Goal: Browse casually

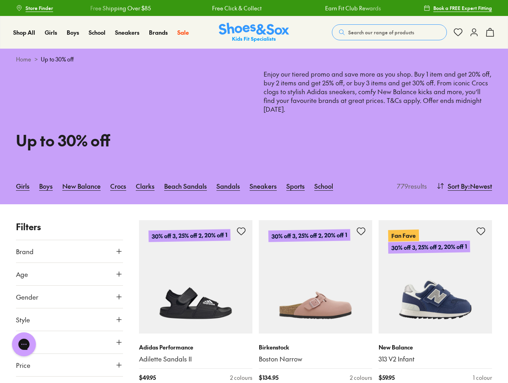
click at [389, 32] on span "Search our range of products" at bounding box center [381, 32] width 66 height 7
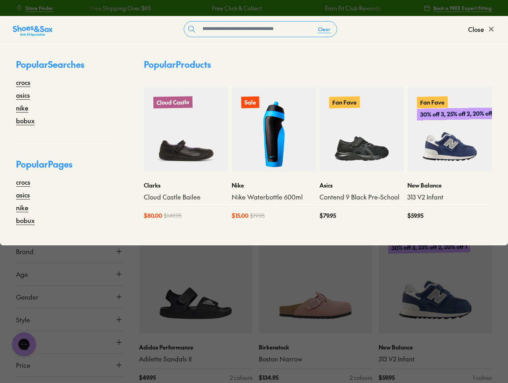
click at [324, 29] on button "Clear" at bounding box center [323, 29] width 25 height 14
click at [481, 29] on span "Close" at bounding box center [476, 29] width 16 height 10
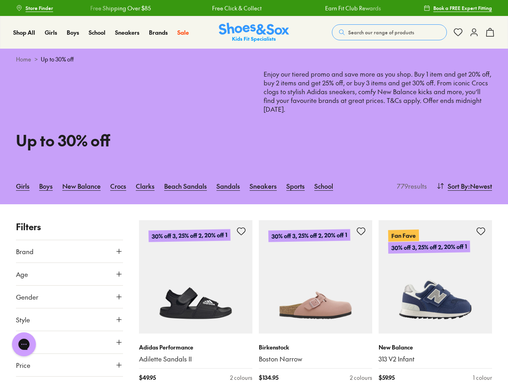
click at [490, 32] on icon at bounding box center [490, 33] width 10 height 10
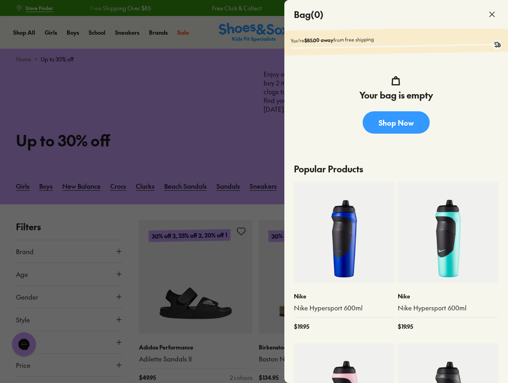
click at [463, 186] on div at bounding box center [254, 191] width 508 height 383
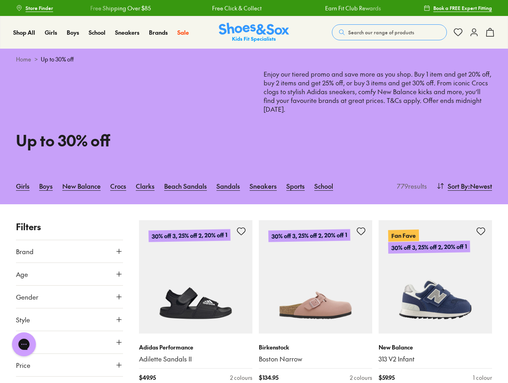
click at [69, 251] on button "Brand" at bounding box center [69, 251] width 107 height 22
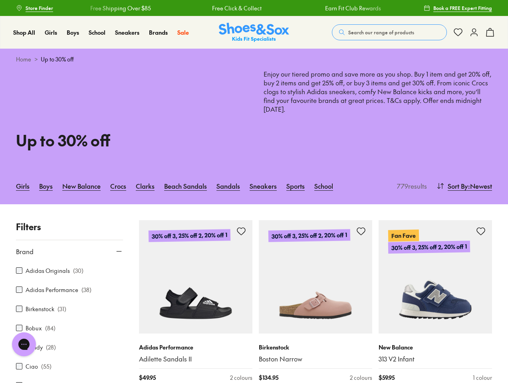
click at [69, 342] on div "Candy ( 28 )" at bounding box center [69, 347] width 107 height 10
